Goal: Use online tool/utility: Utilize a website feature to perform a specific function

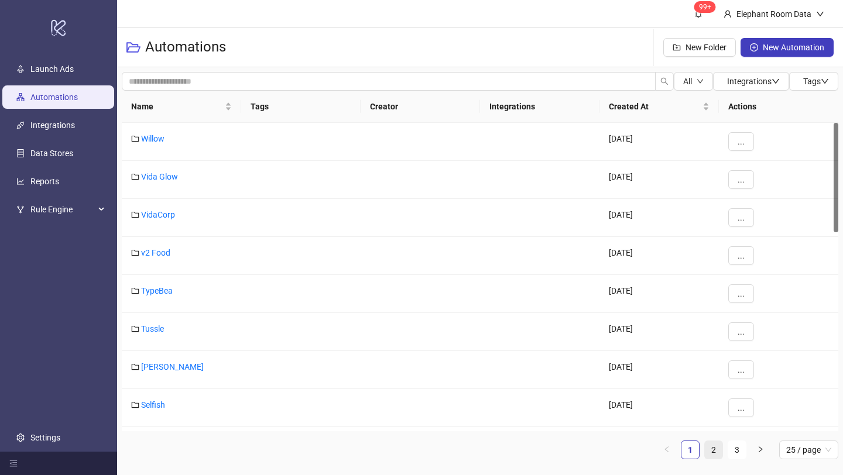
click at [711, 453] on link "2" at bounding box center [714, 450] width 18 height 18
click at [163, 403] on link "Bed Threads" at bounding box center [164, 404] width 46 height 9
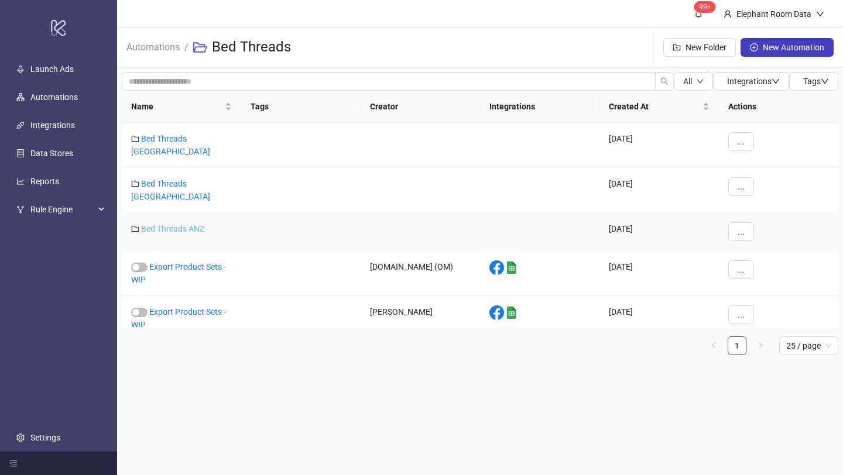
click at [186, 224] on link "Bed Threads ANZ" at bounding box center [172, 228] width 63 height 9
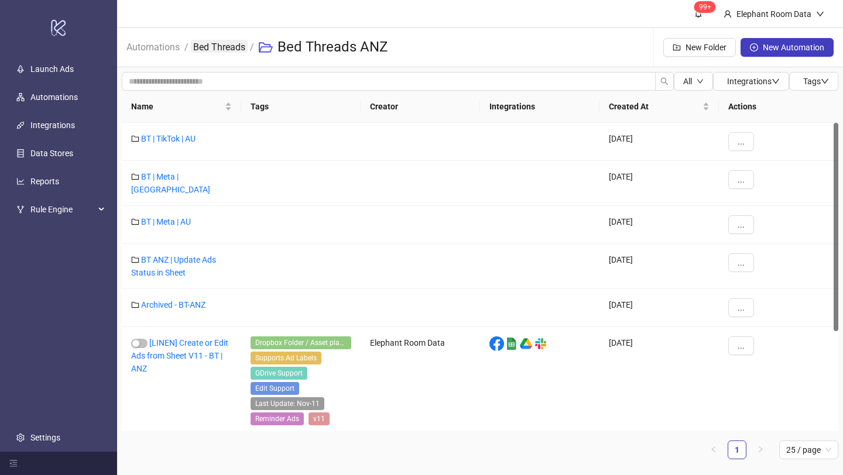
click at [238, 49] on link "Bed Threads" at bounding box center [219, 46] width 57 height 13
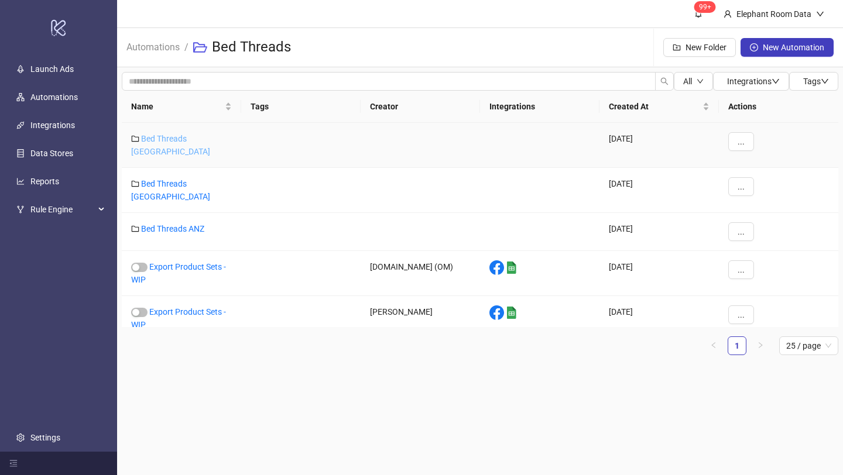
click at [184, 142] on link "Bed Threads [GEOGRAPHIC_DATA]" at bounding box center [170, 145] width 79 height 22
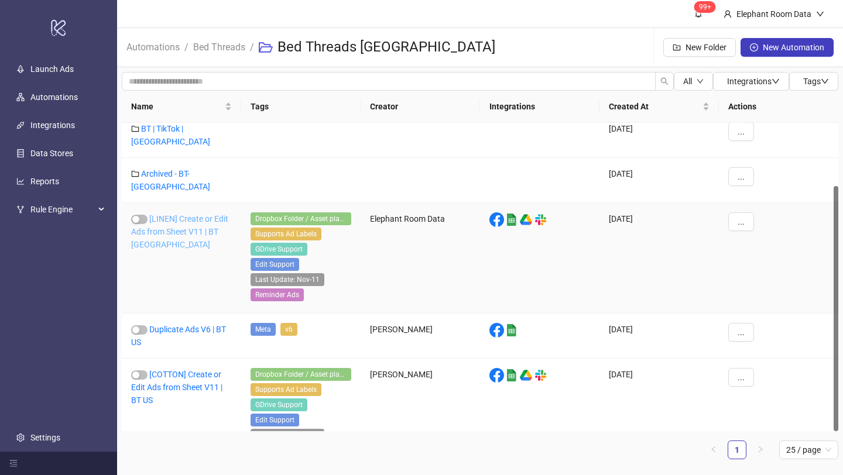
scroll to position [79, 0]
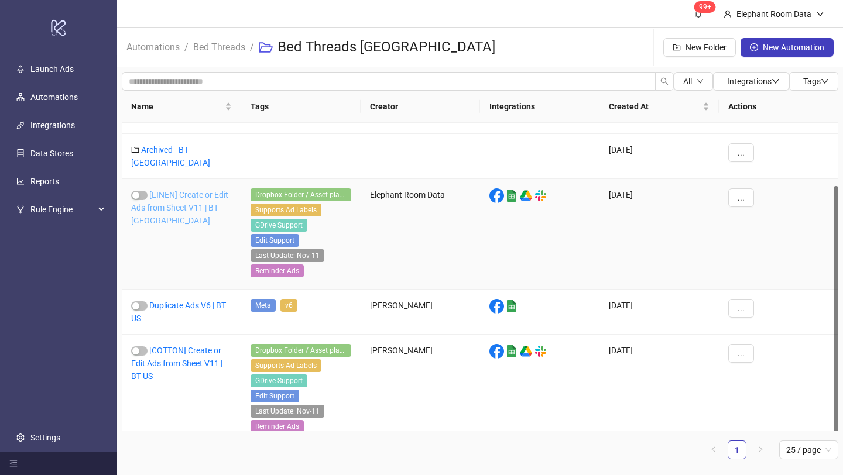
click at [191, 193] on link "[LINEN] Create or Edit Ads from Sheet V11 | BT [GEOGRAPHIC_DATA]" at bounding box center [179, 207] width 97 height 35
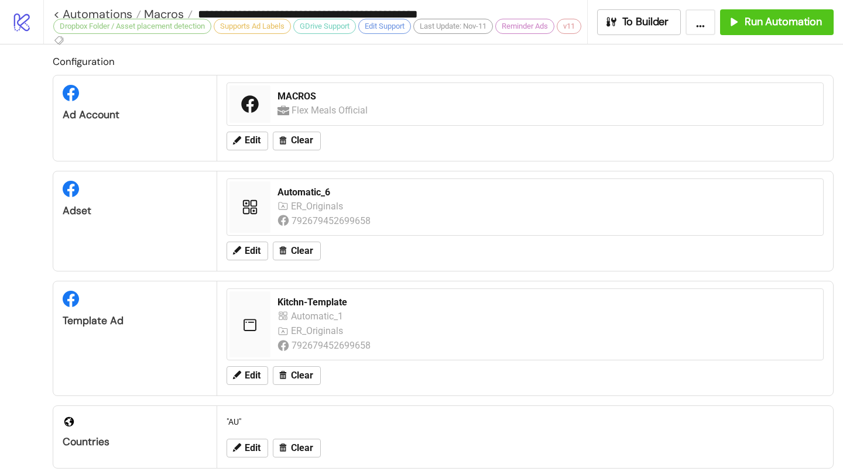
type input "**********"
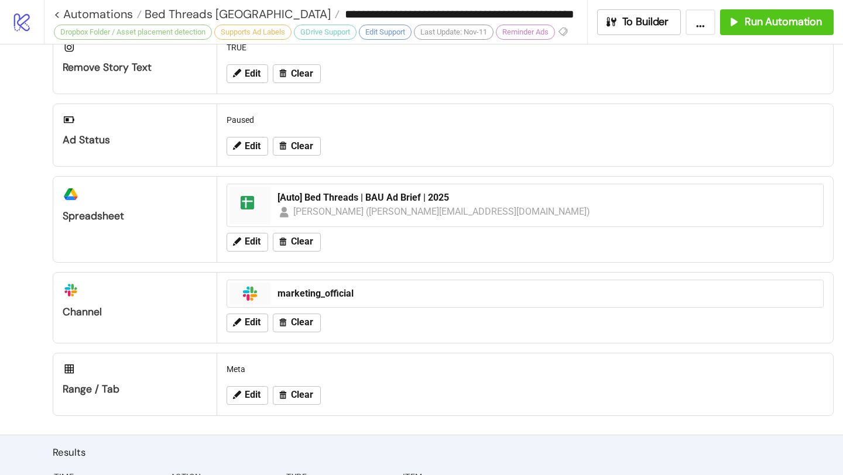
scroll to position [241, 0]
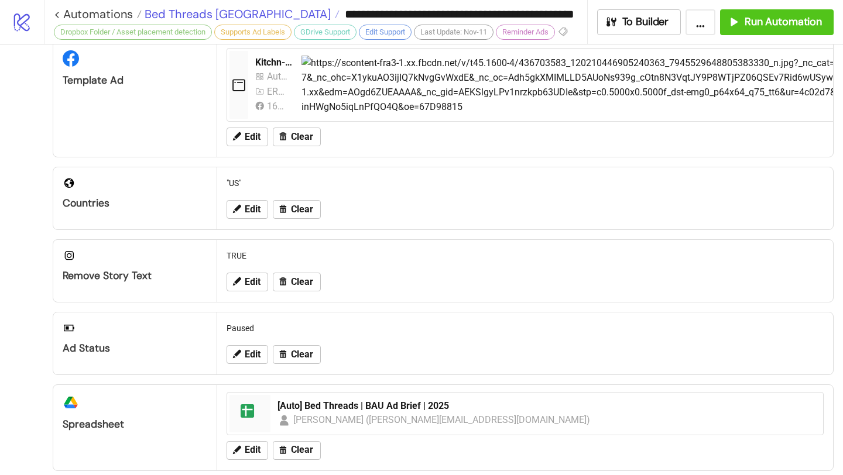
click at [231, 10] on span "Bed Threads [GEOGRAPHIC_DATA]" at bounding box center [236, 13] width 189 height 15
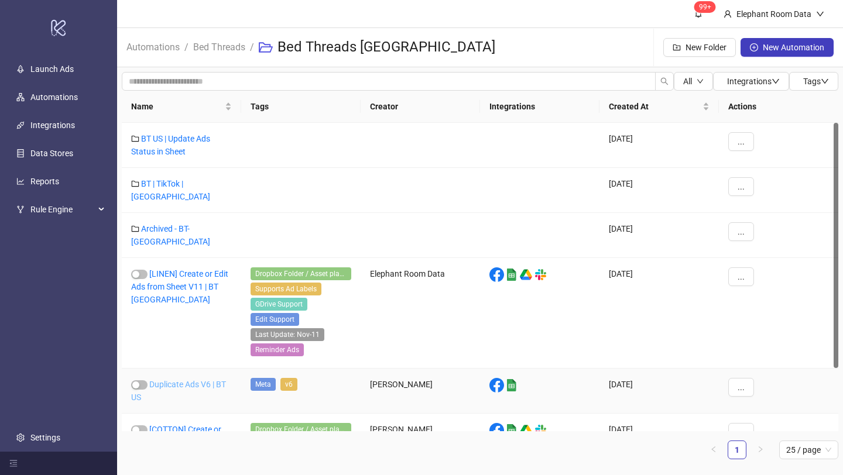
click at [195, 380] on link "Duplicate Ads V6 | BT US" at bounding box center [178, 391] width 95 height 22
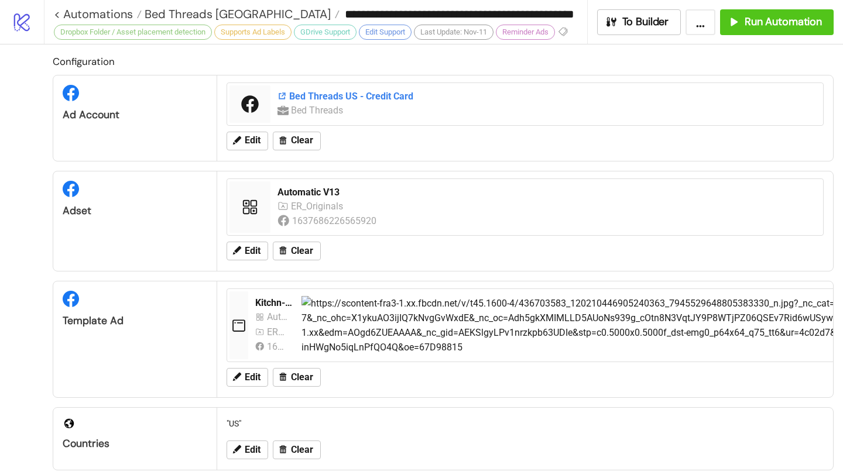
type input "**********"
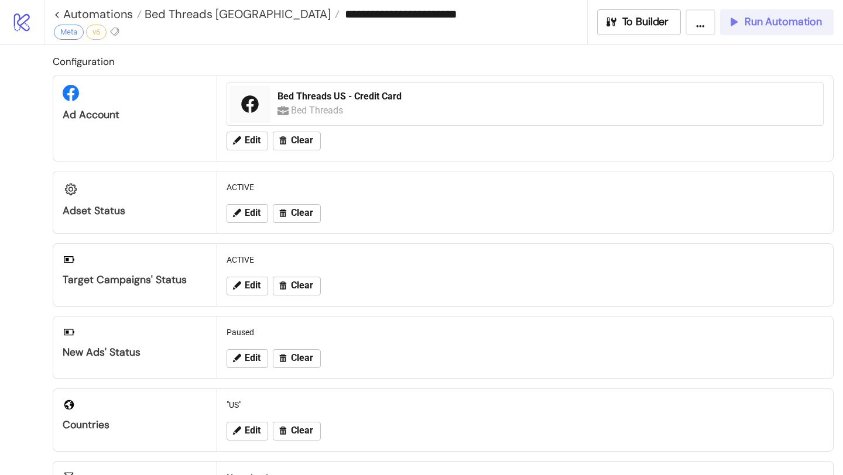
click at [749, 16] on span "Run Automation" at bounding box center [783, 21] width 77 height 13
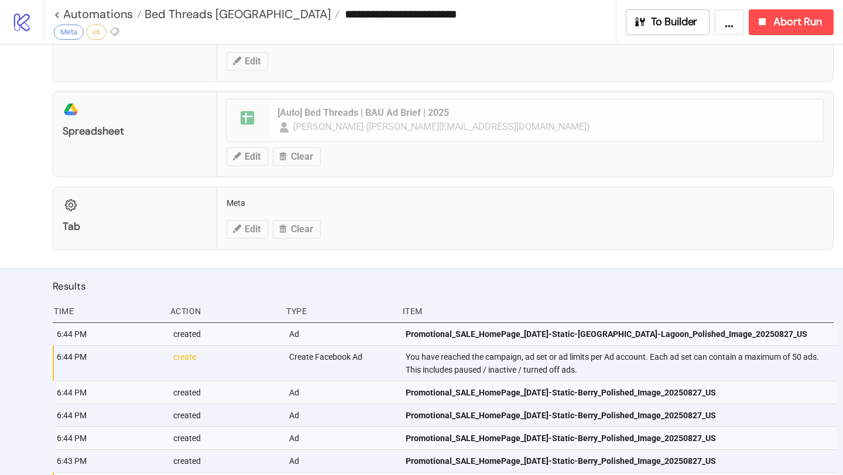
scroll to position [670, 0]
